Goal: Task Accomplishment & Management: Complete application form

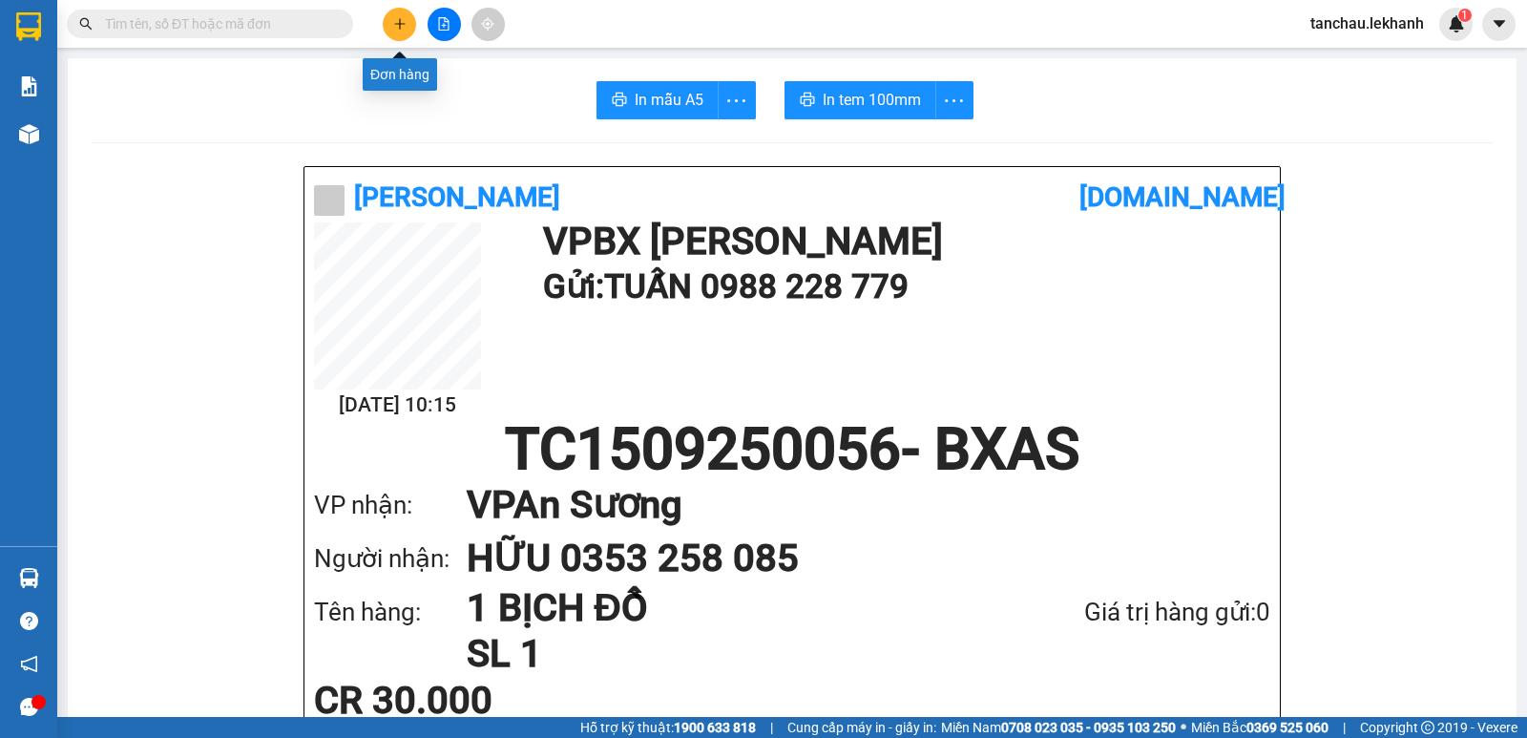
click at [408, 11] on button at bounding box center [399, 24] width 33 height 33
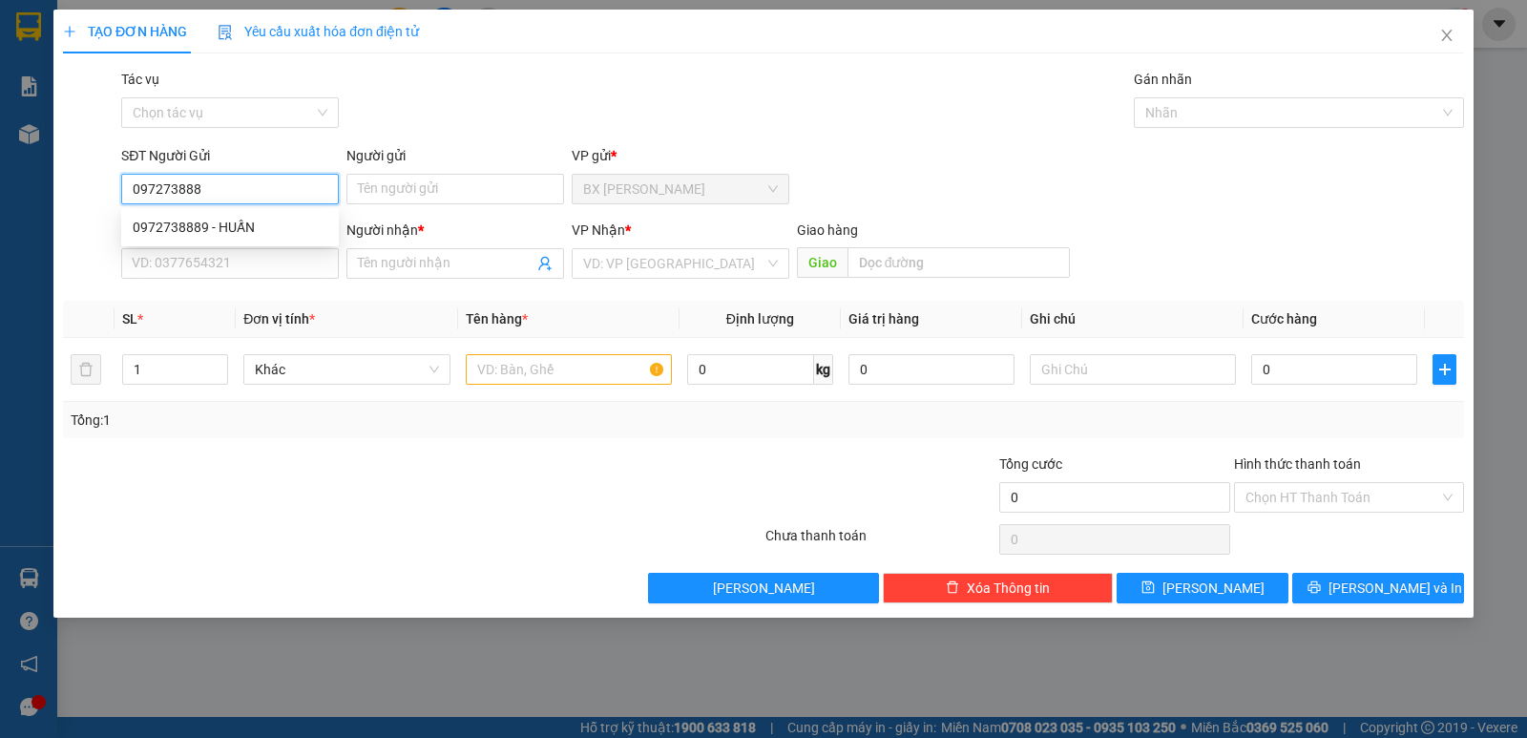
type input "0972738889"
click at [240, 216] on div "0972738889 - HUẤN" at bounding box center [230, 227] width 218 height 31
type input "HUẤN"
type input "0987154414"
type input "HIỀN"
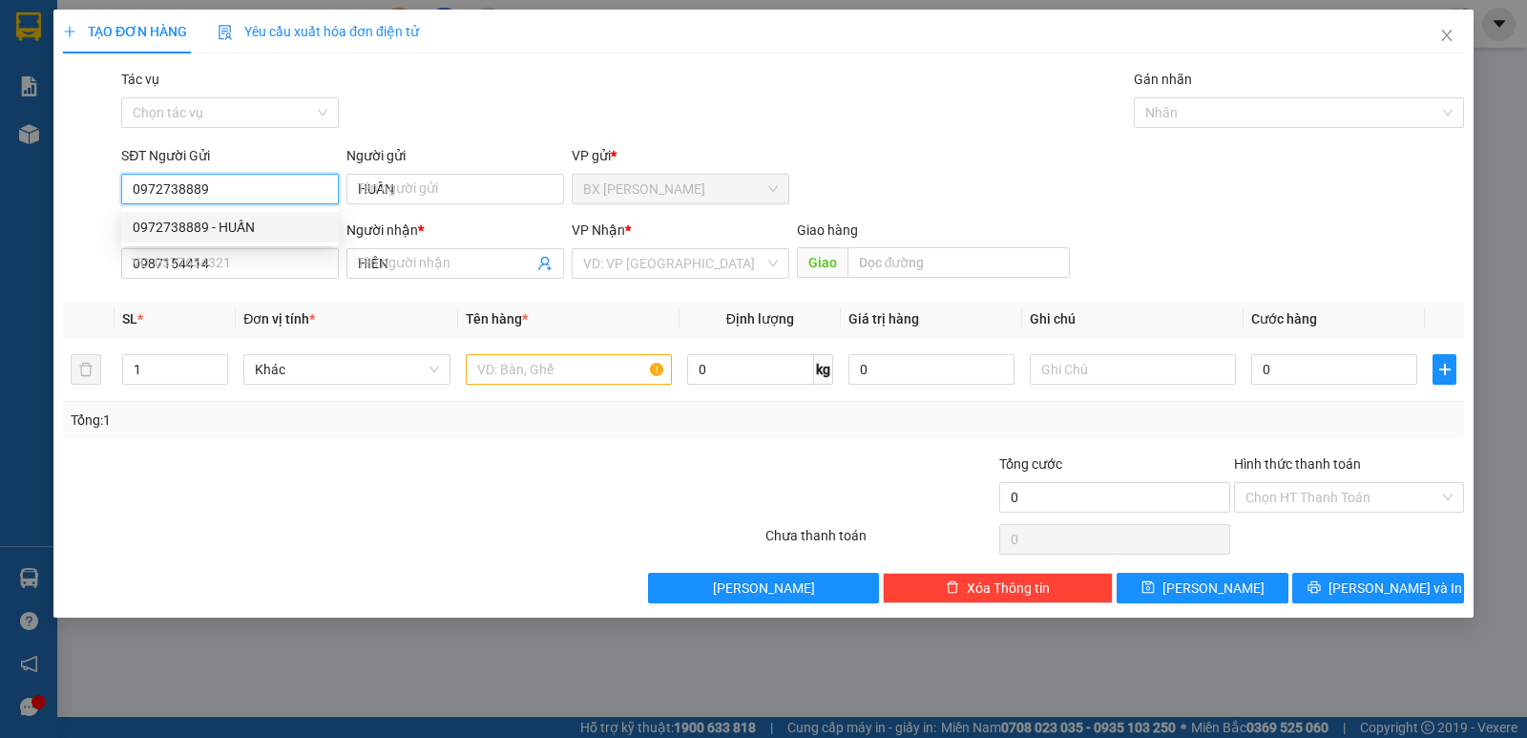
type input "40.000"
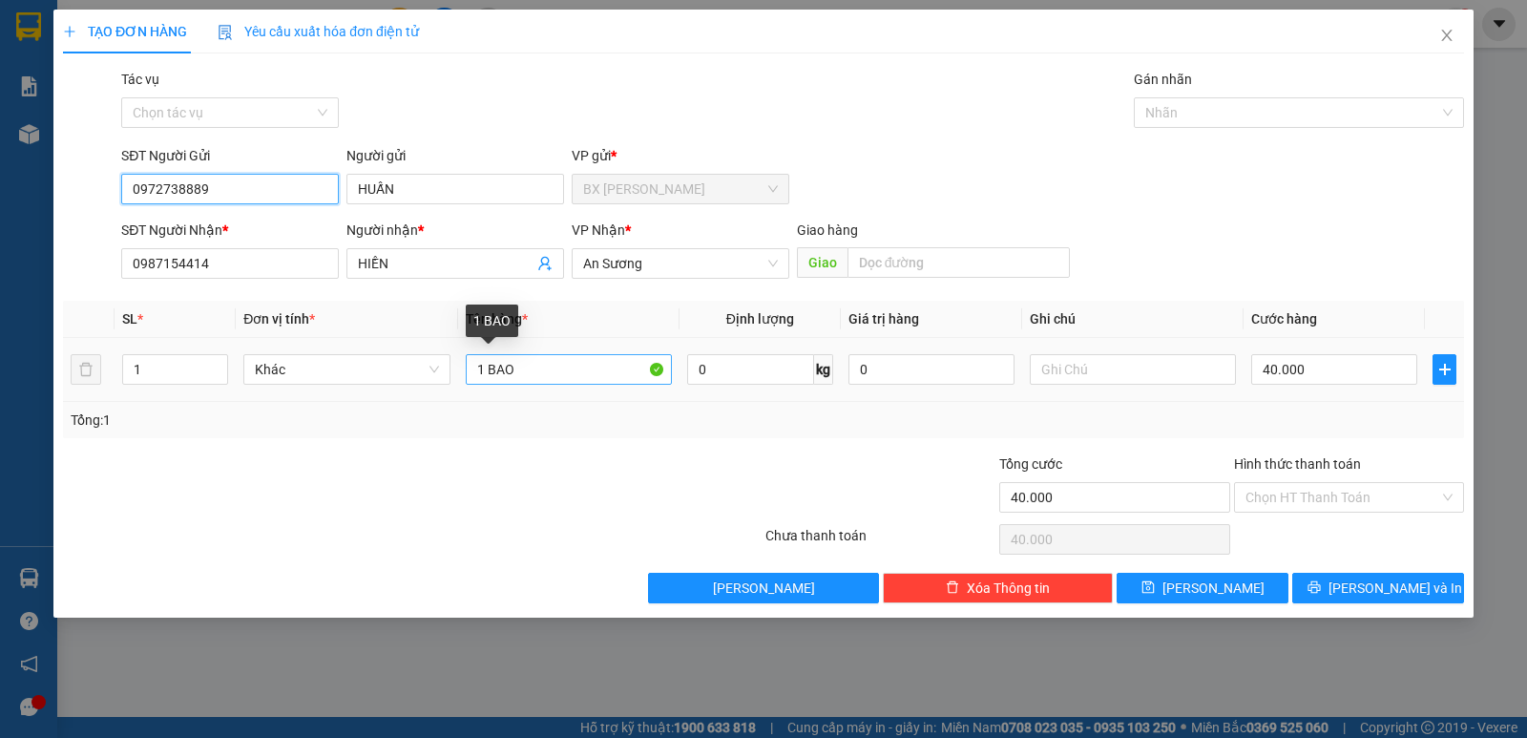
type input "0972738889"
drag, startPoint x: 516, startPoint y: 373, endPoint x: 484, endPoint y: 372, distance: 32.5
click at [484, 372] on input "1 BAO" at bounding box center [569, 369] width 206 height 31
type input "1"
type input "BỊCH RAU"
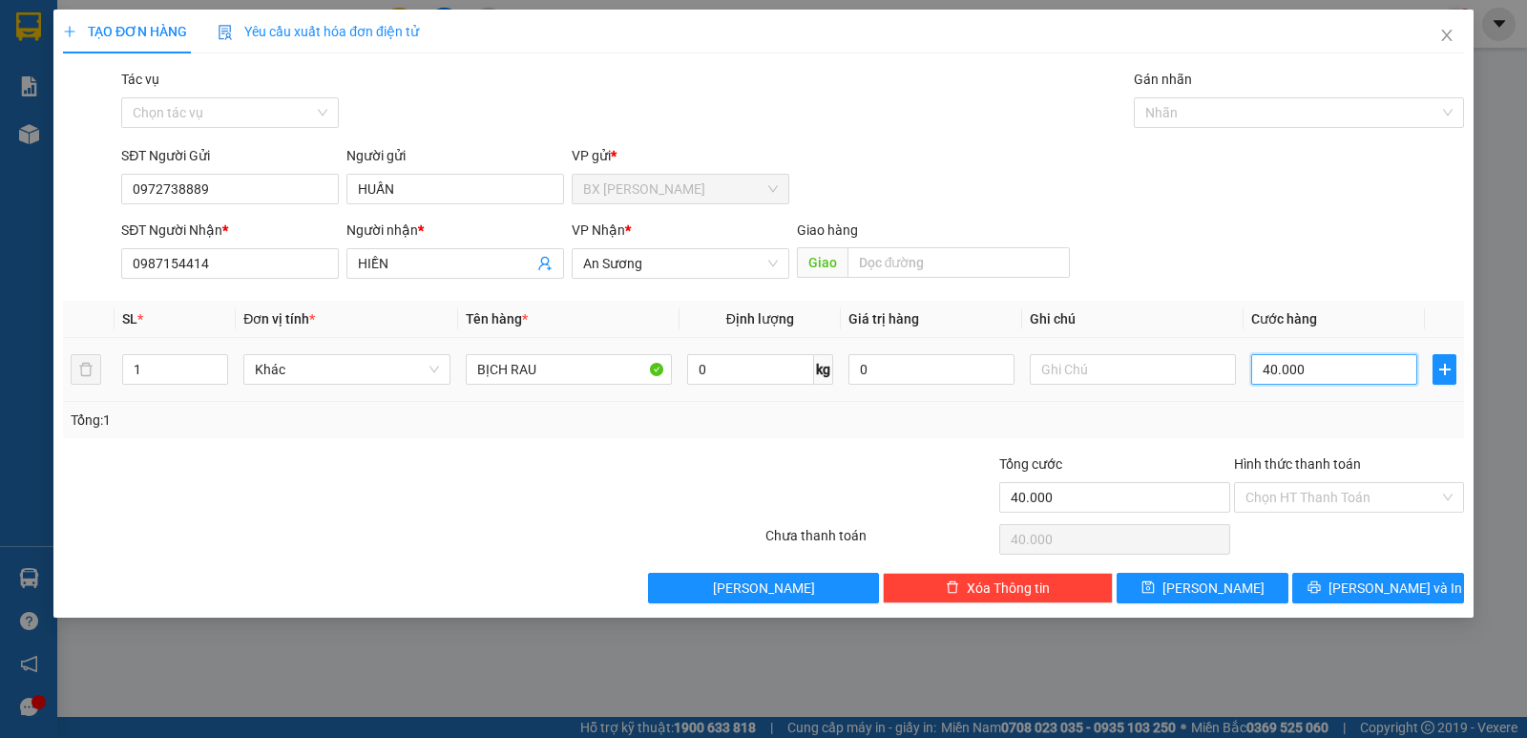
click at [1329, 367] on input "40.000" at bounding box center [1334, 369] width 166 height 31
click at [1363, 285] on div "SĐT Người [PERSON_NAME] * 0987154414 Người [PERSON_NAME] * [PERSON_NAME] [PERSO…" at bounding box center [792, 253] width 1350 height 67
click at [1349, 499] on input "Hình thức thanh toán" at bounding box center [1342, 497] width 194 height 29
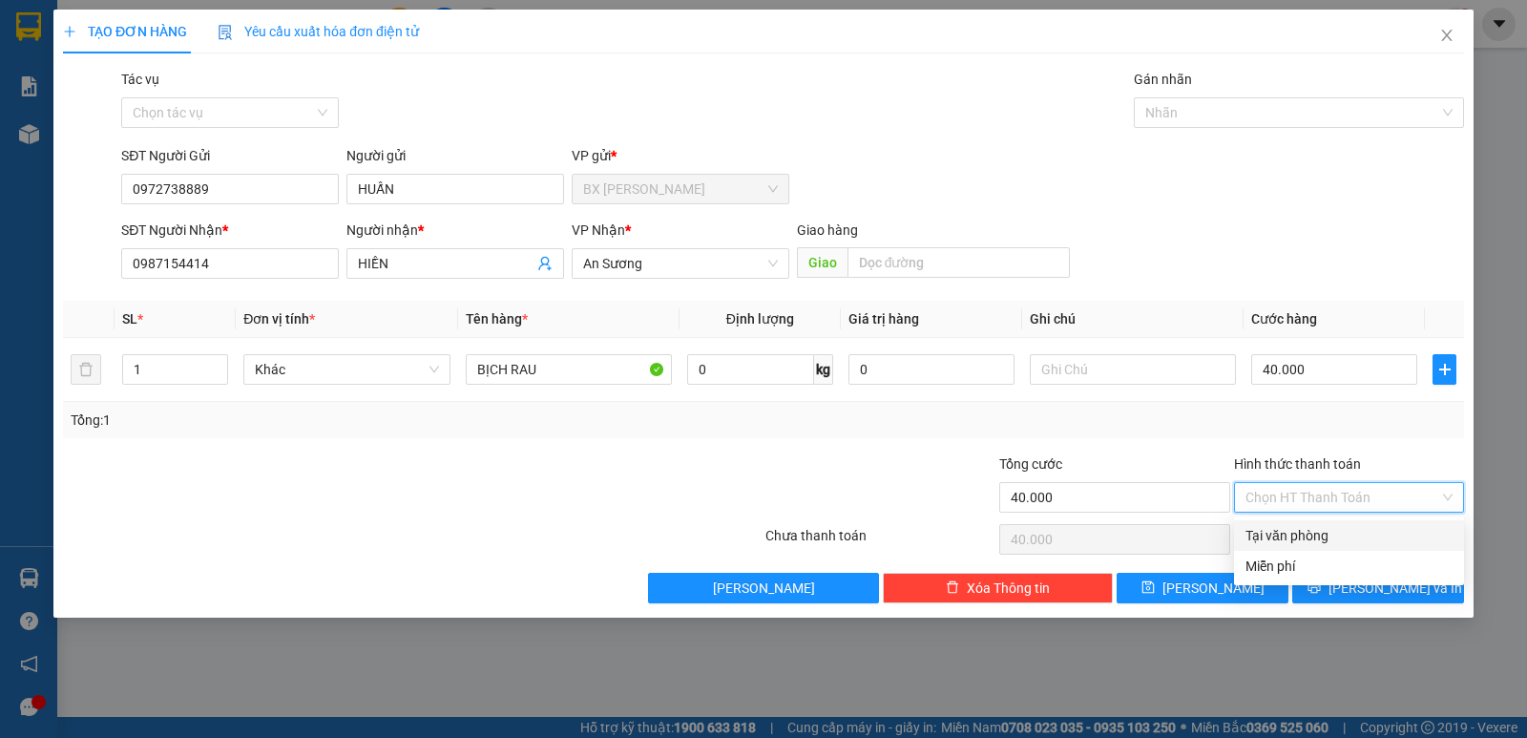
click at [1332, 543] on div "Tại văn phòng" at bounding box center [1348, 535] width 207 height 21
type input "0"
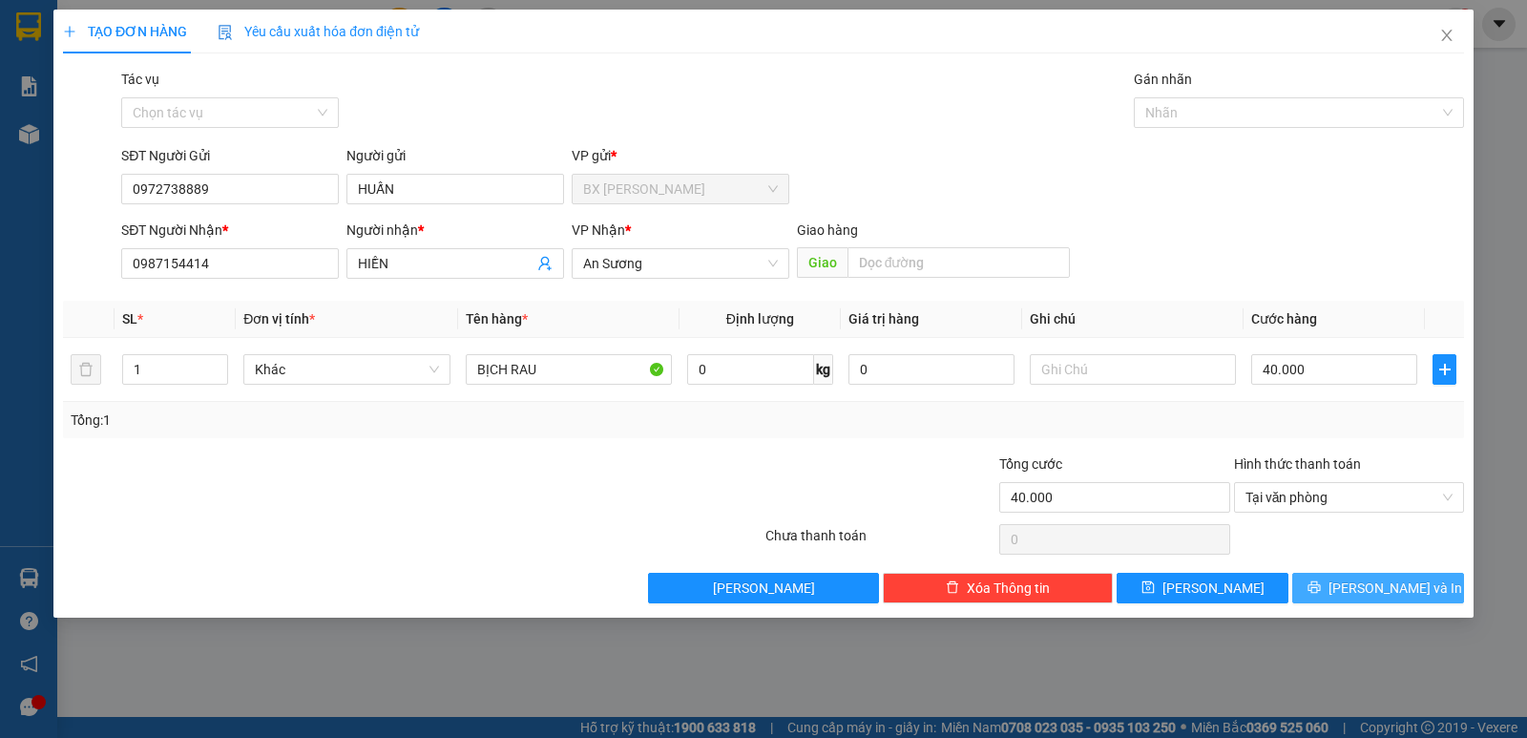
click at [1375, 594] on span "[PERSON_NAME] và In" at bounding box center [1395, 587] width 134 height 21
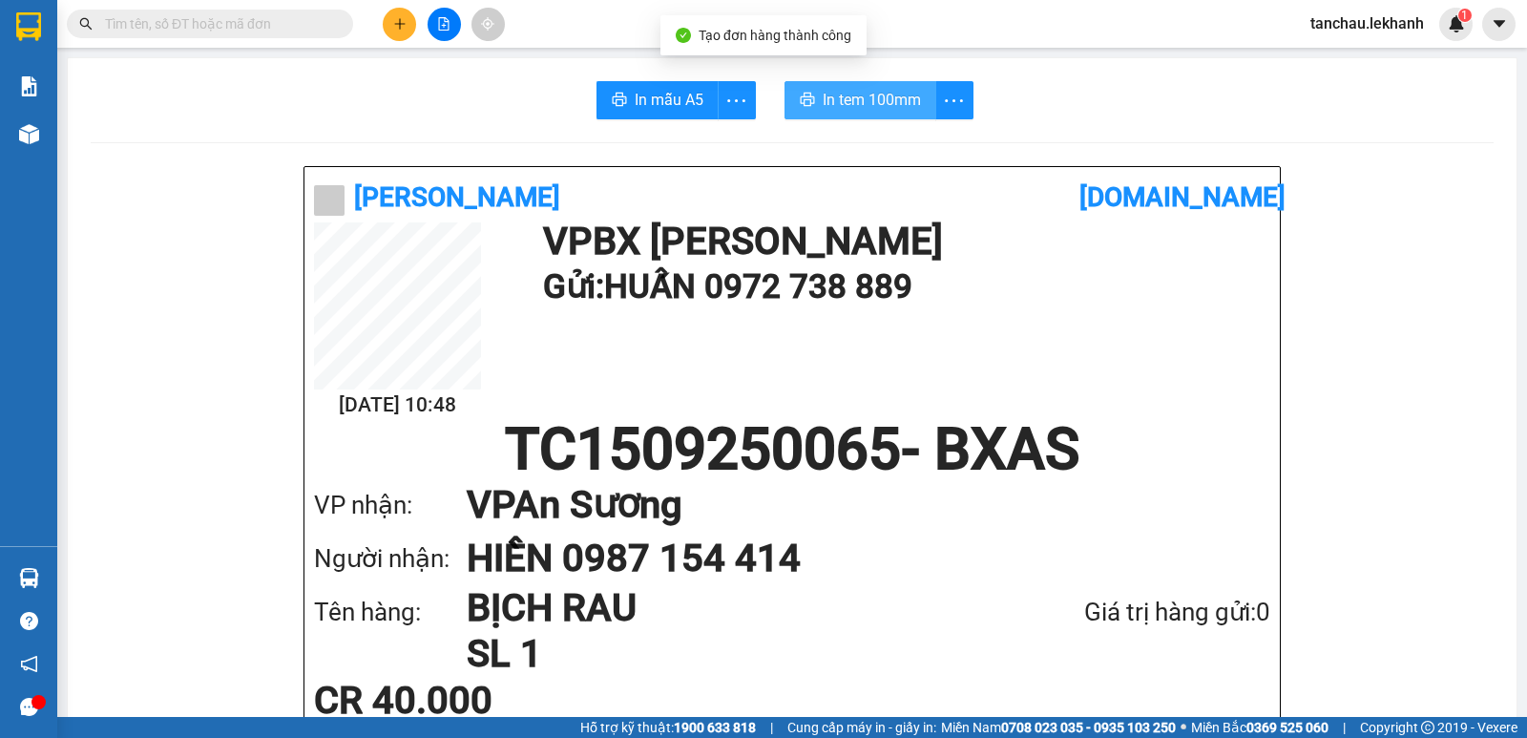
click at [850, 96] on span "In tem 100mm" at bounding box center [872, 100] width 98 height 24
click at [273, 26] on input "text" at bounding box center [217, 23] width 225 height 21
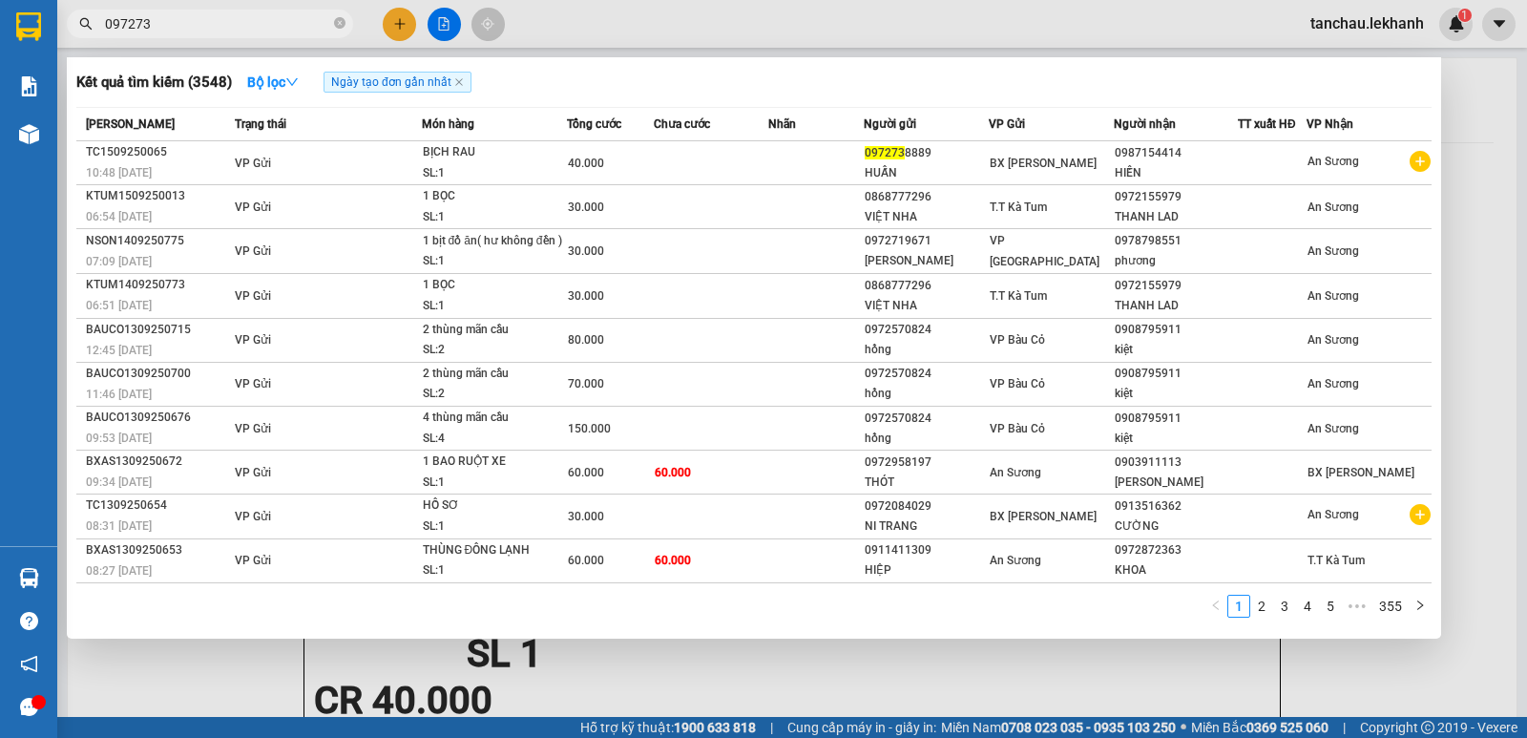
type input "0972738"
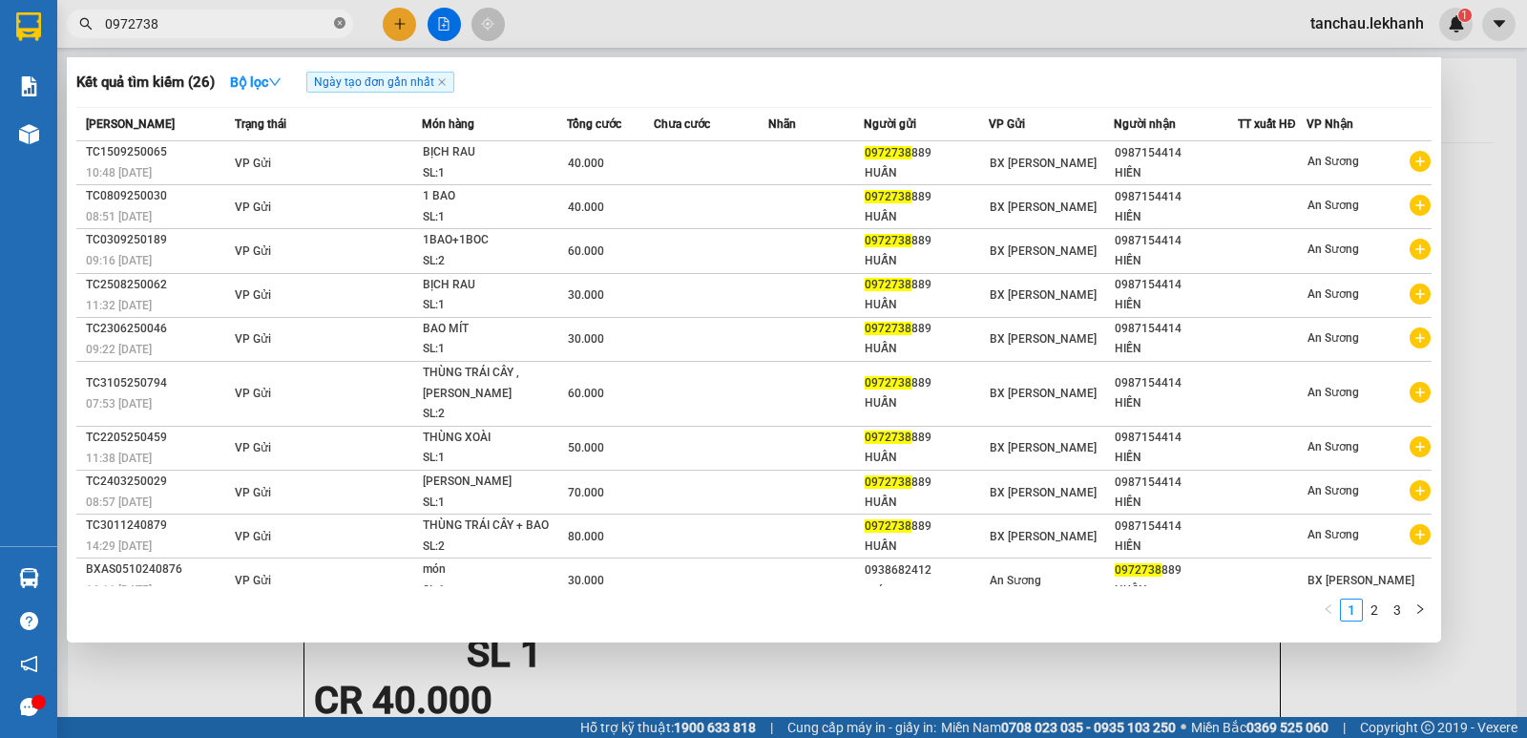
click at [336, 23] on icon "close-circle" at bounding box center [339, 22] width 11 height 11
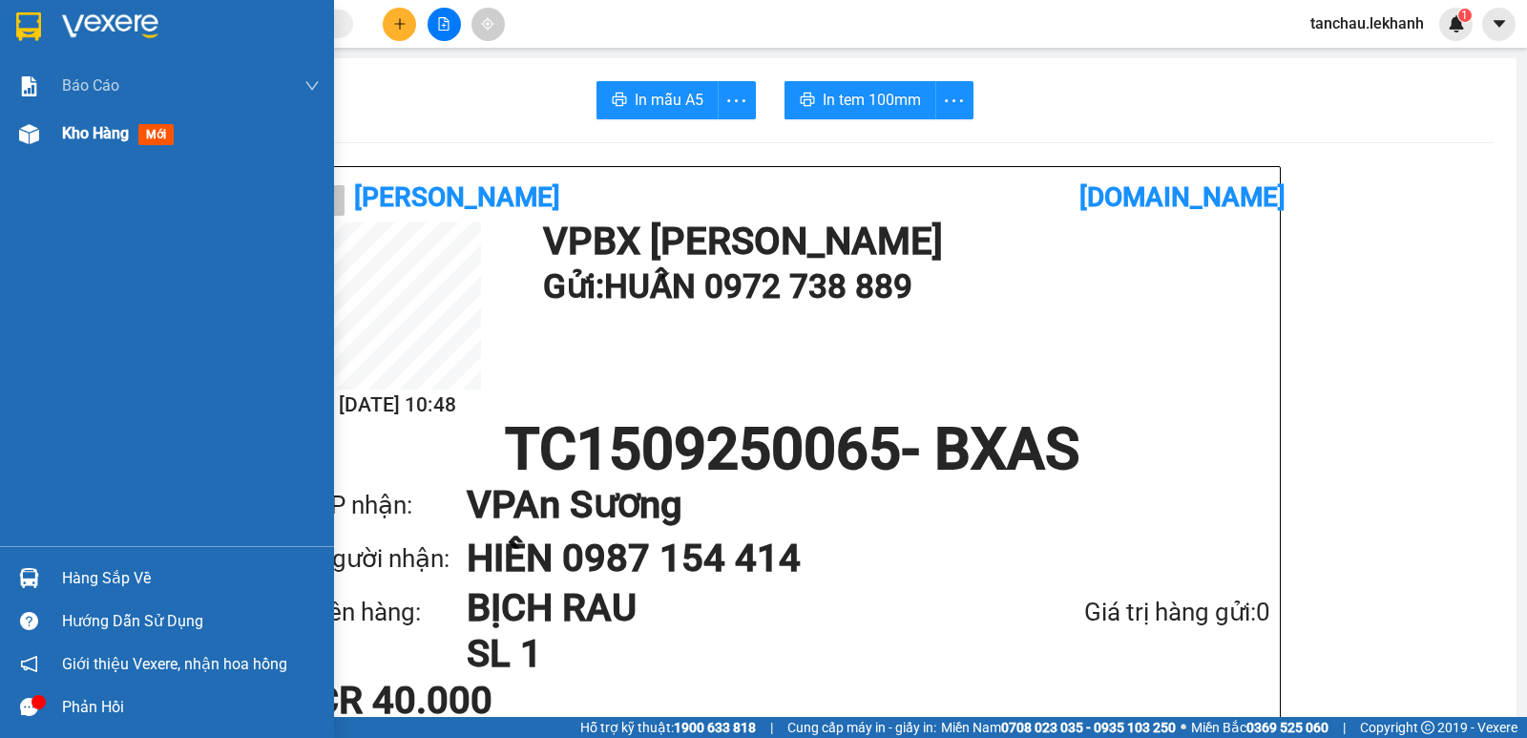
click at [90, 134] on span "Kho hàng" at bounding box center [95, 133] width 67 height 18
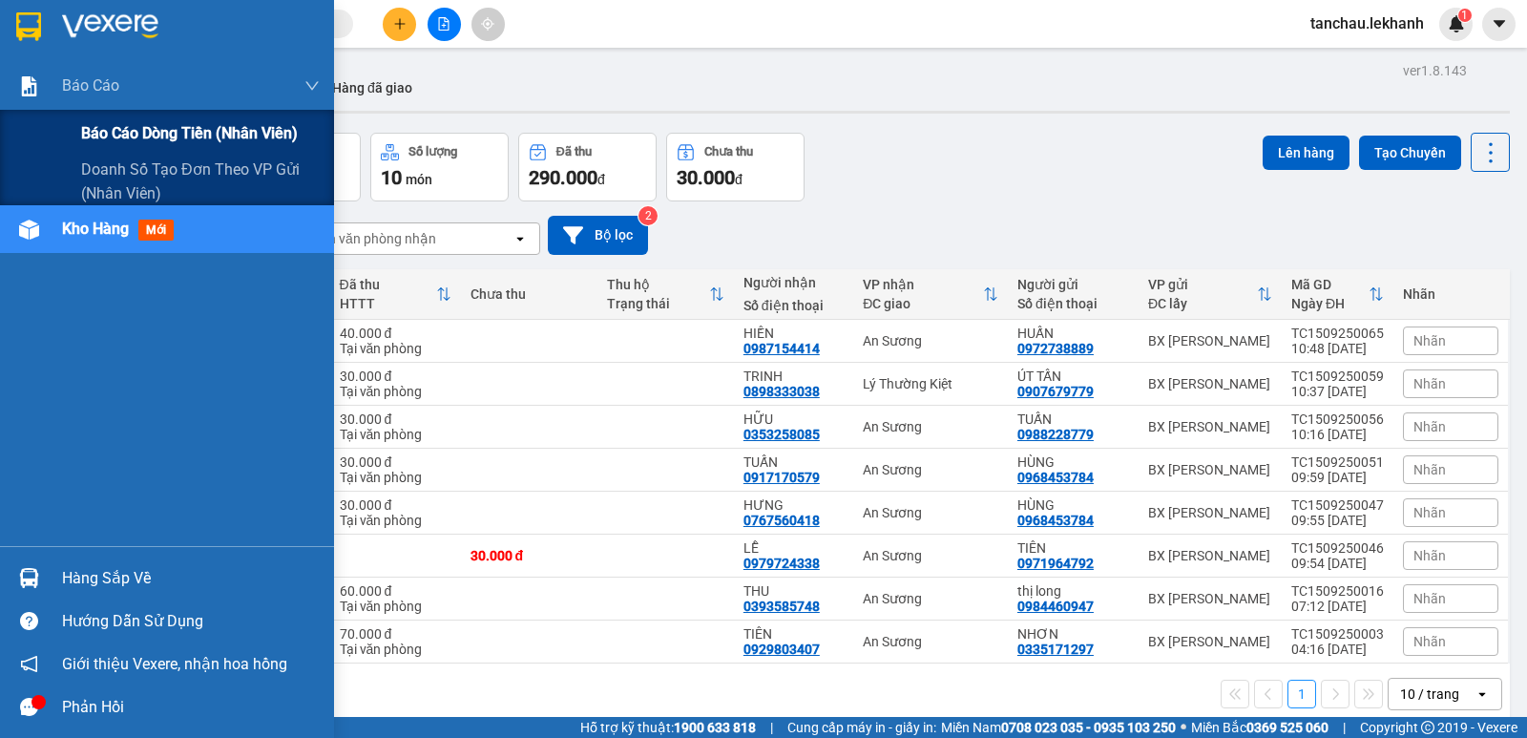
click at [117, 143] on span "Báo cáo dòng tiền (nhân viên)" at bounding box center [189, 133] width 217 height 24
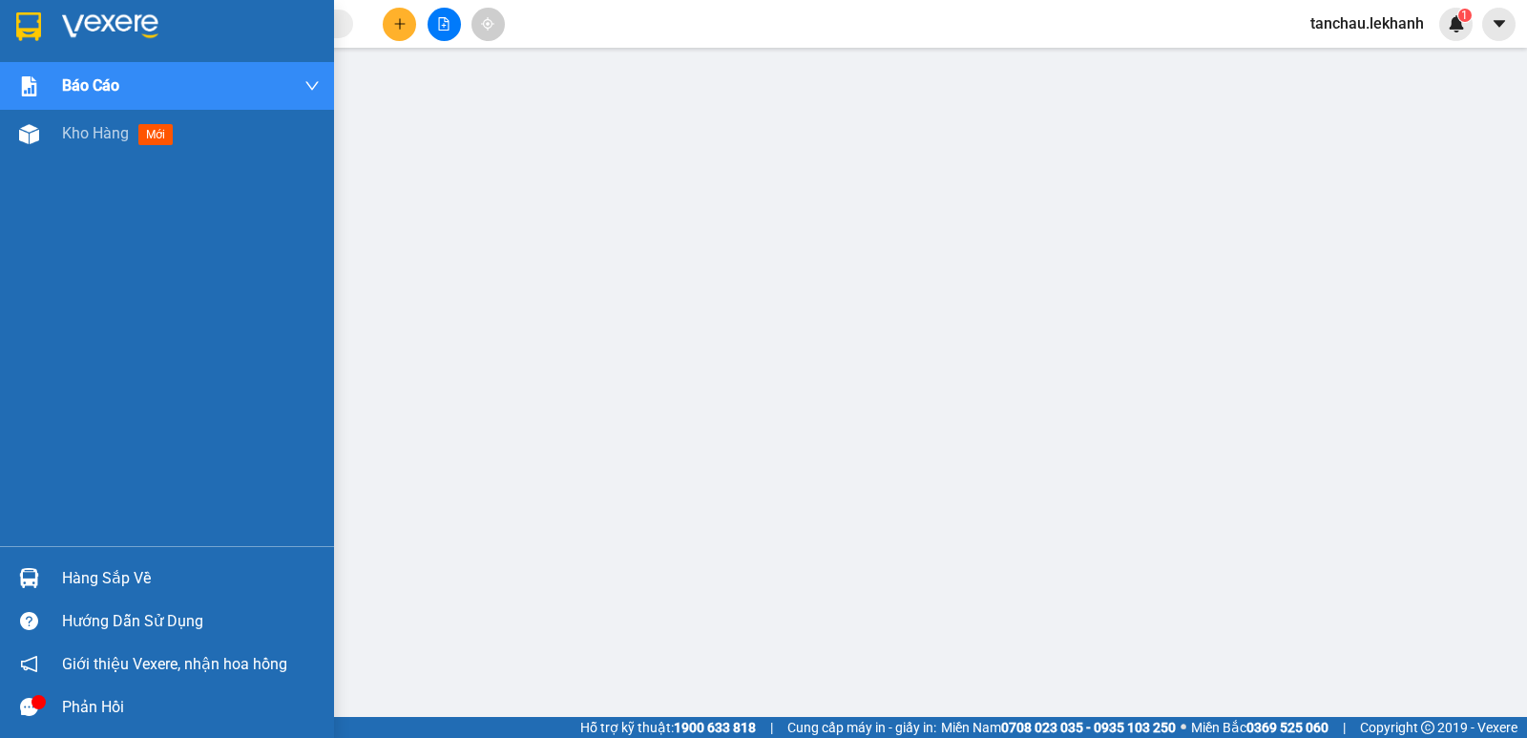
click at [39, 22] on img at bounding box center [28, 26] width 25 height 29
